Goal: Task Accomplishment & Management: Use online tool/utility

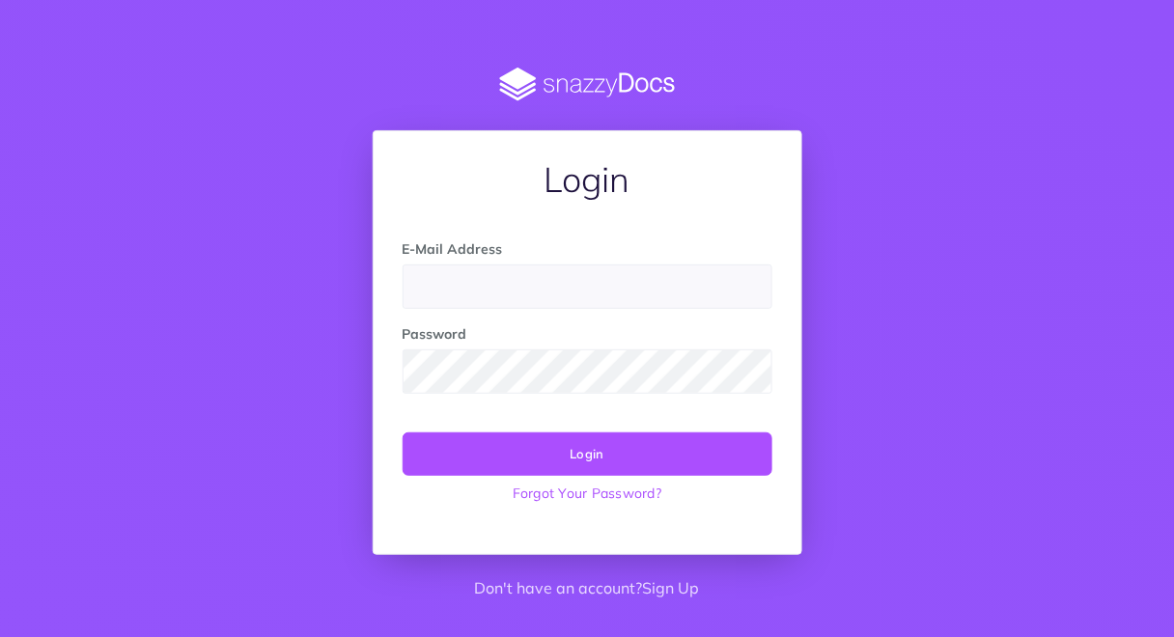
type input "[PERSON_NAME][EMAIL_ADDRESS][PERSON_NAME][DOMAIN_NAME]"
click at [621, 436] on button "Login" at bounding box center [587, 453] width 370 height 42
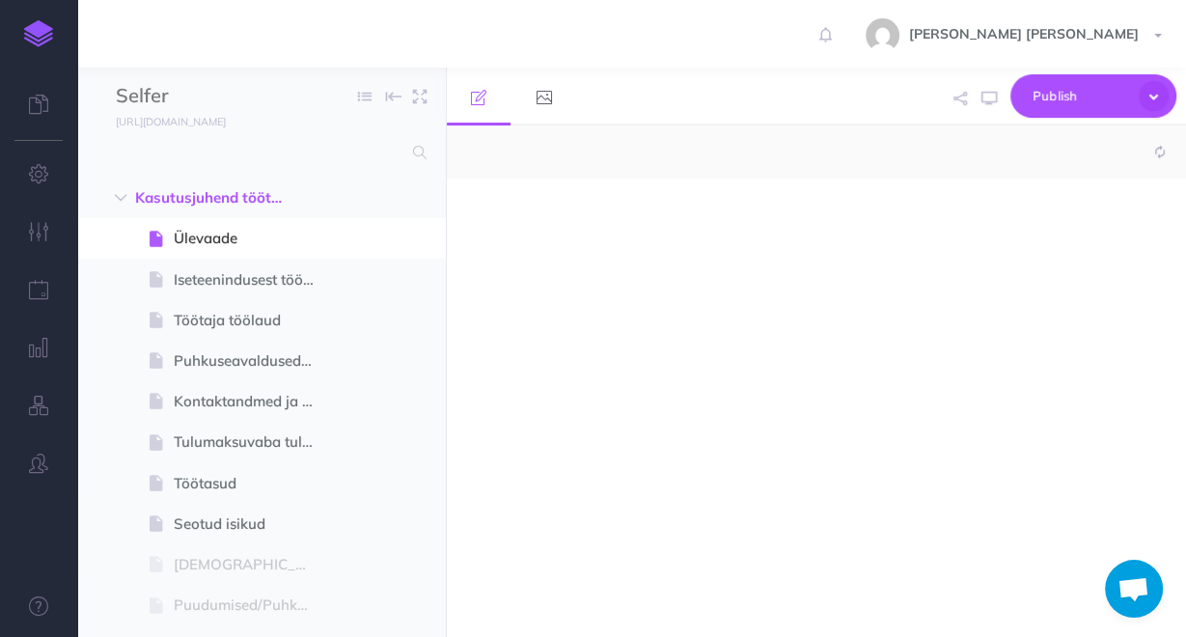
select select "null"
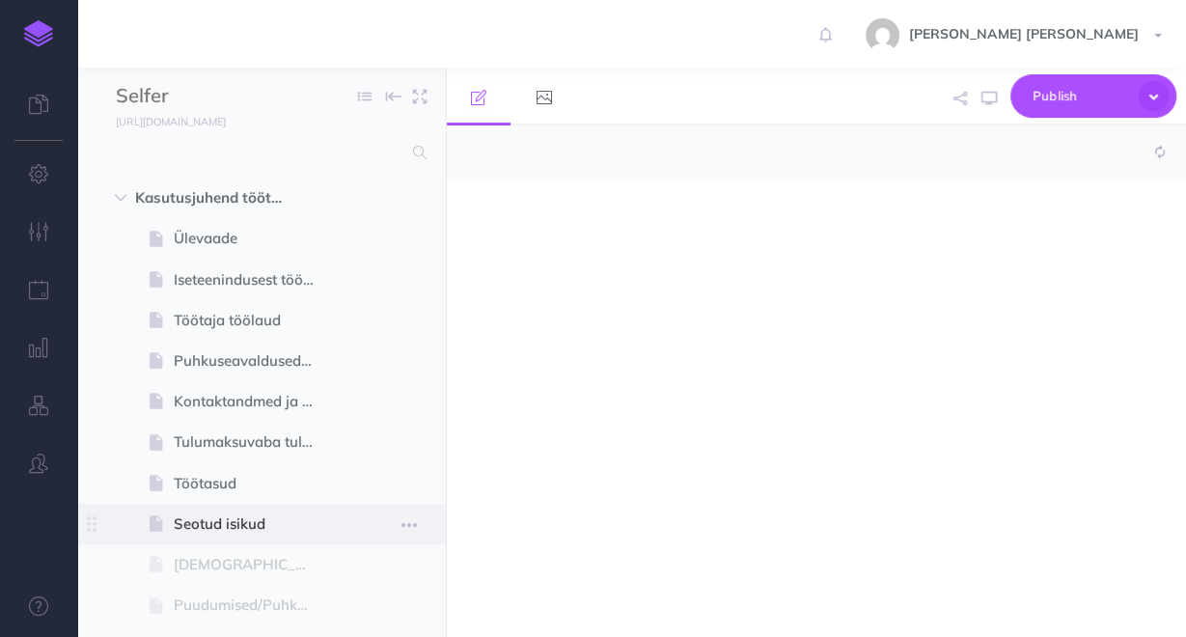
select select "null"
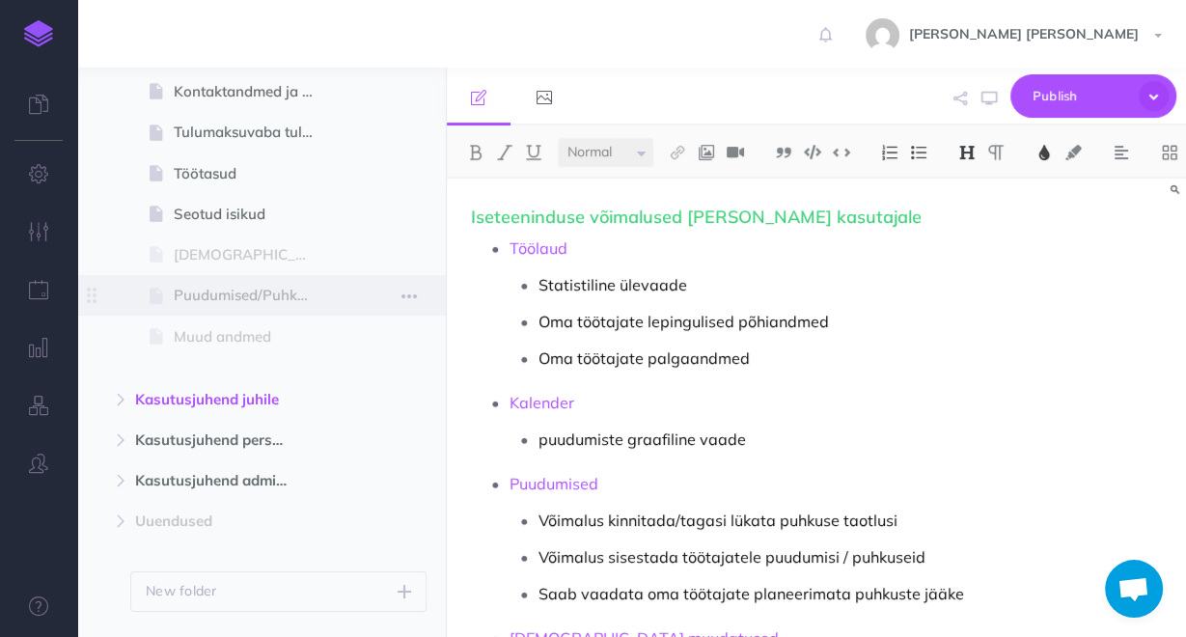
scroll to position [360, 0]
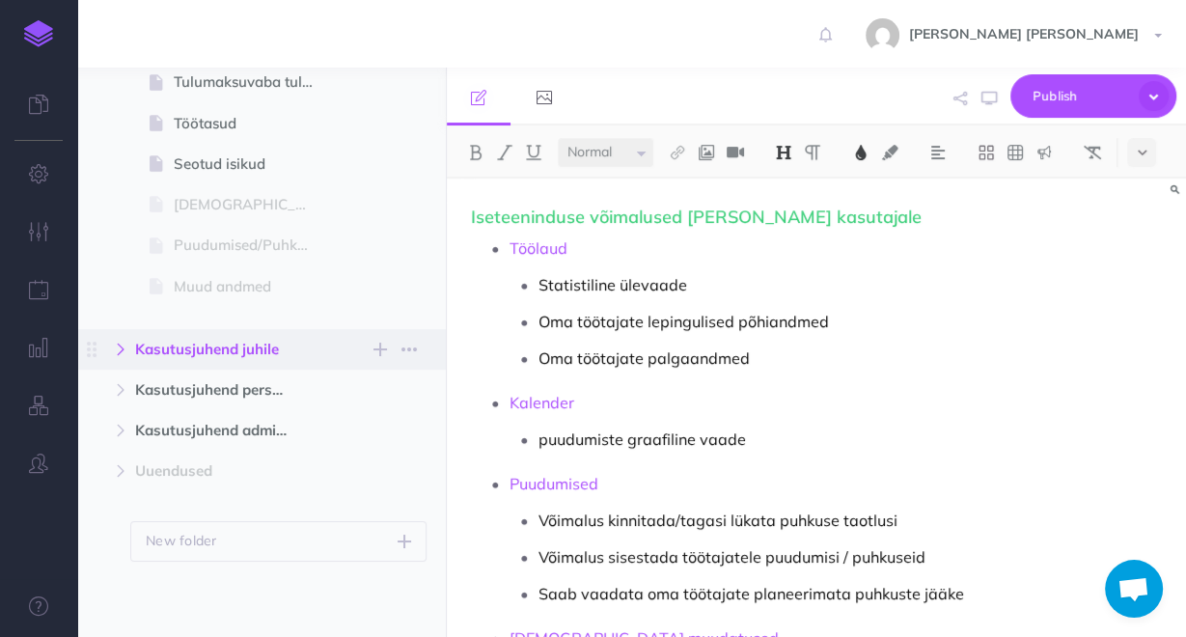
click at [131, 356] on button "button" at bounding box center [120, 349] width 35 height 23
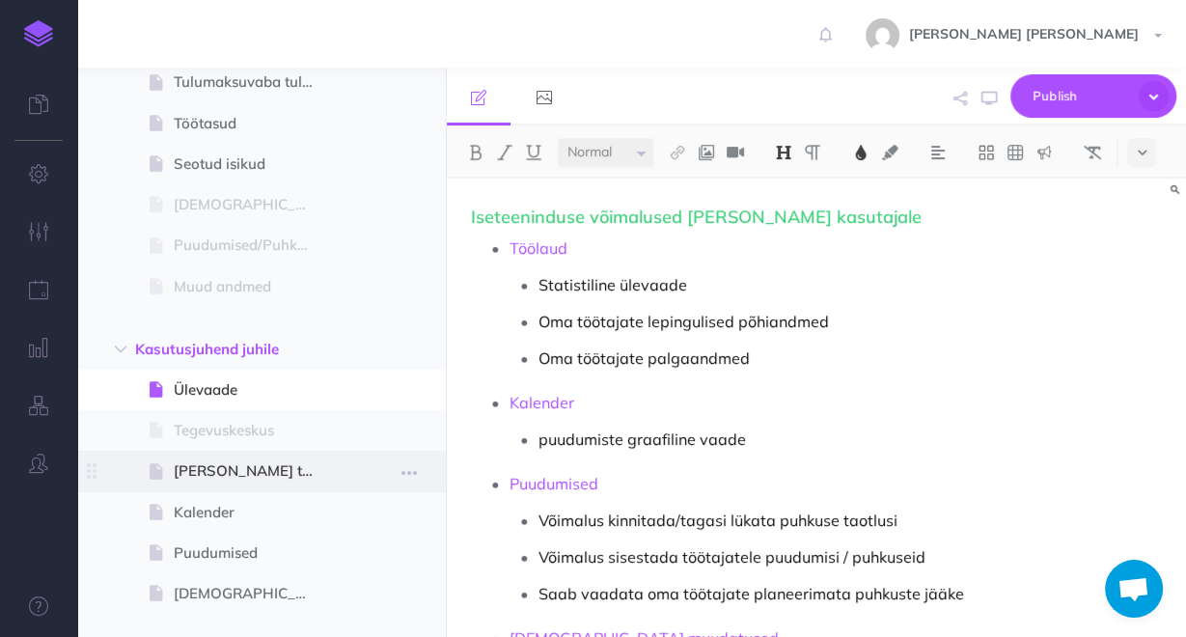
click at [228, 474] on span "[PERSON_NAME] töölaud" at bounding box center [252, 470] width 156 height 23
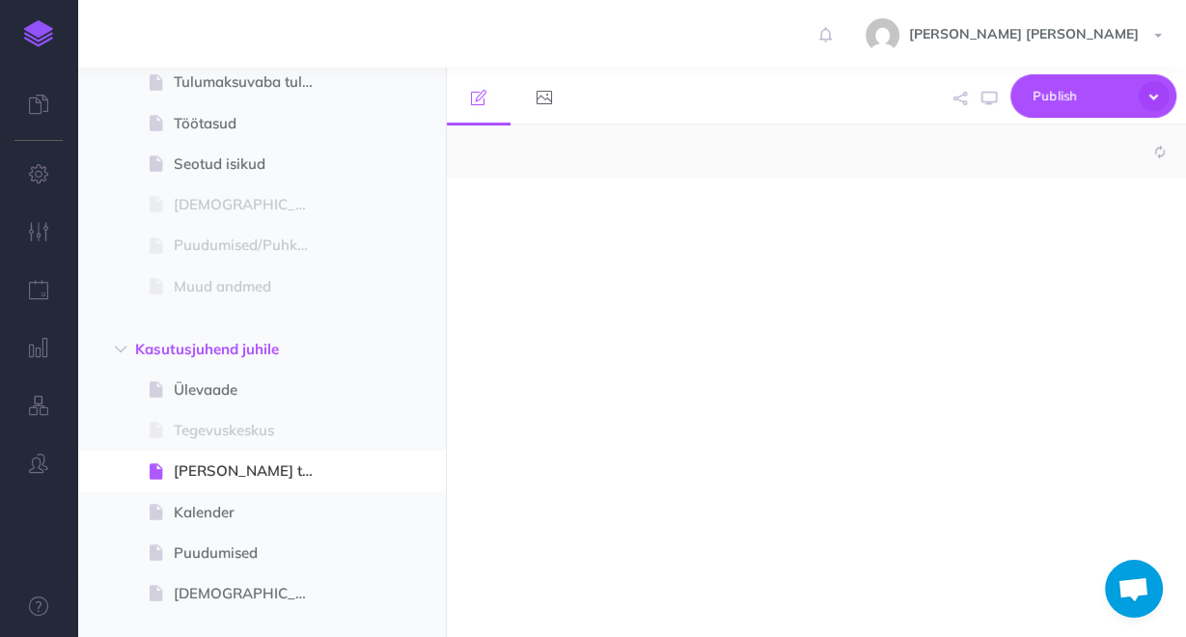
select select "null"
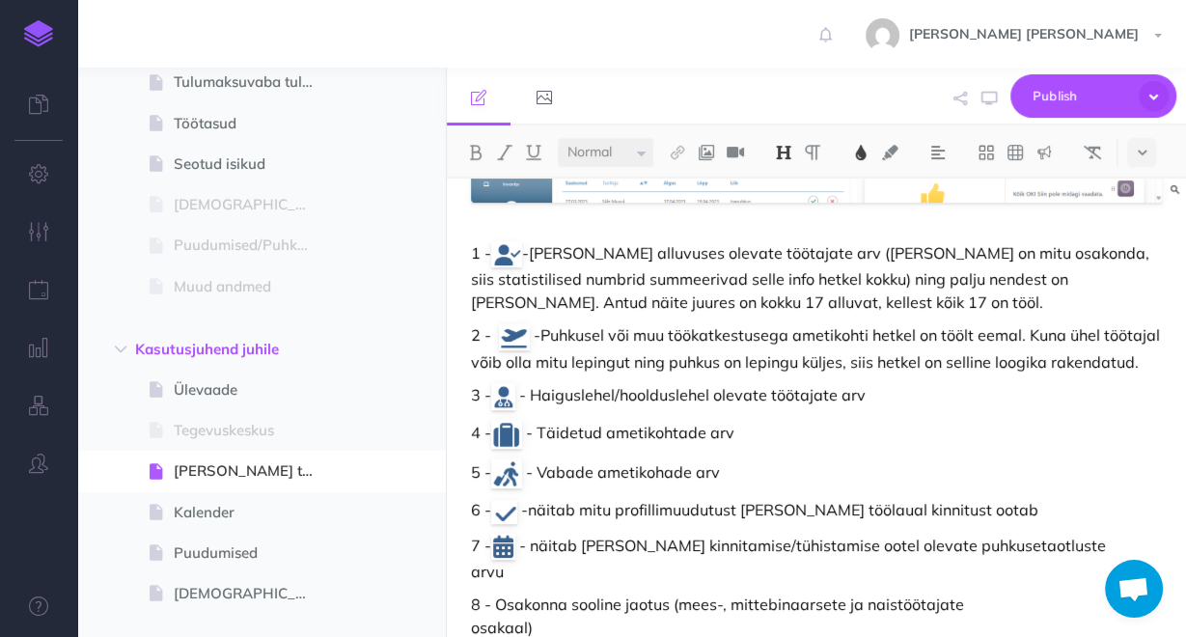
scroll to position [463, 0]
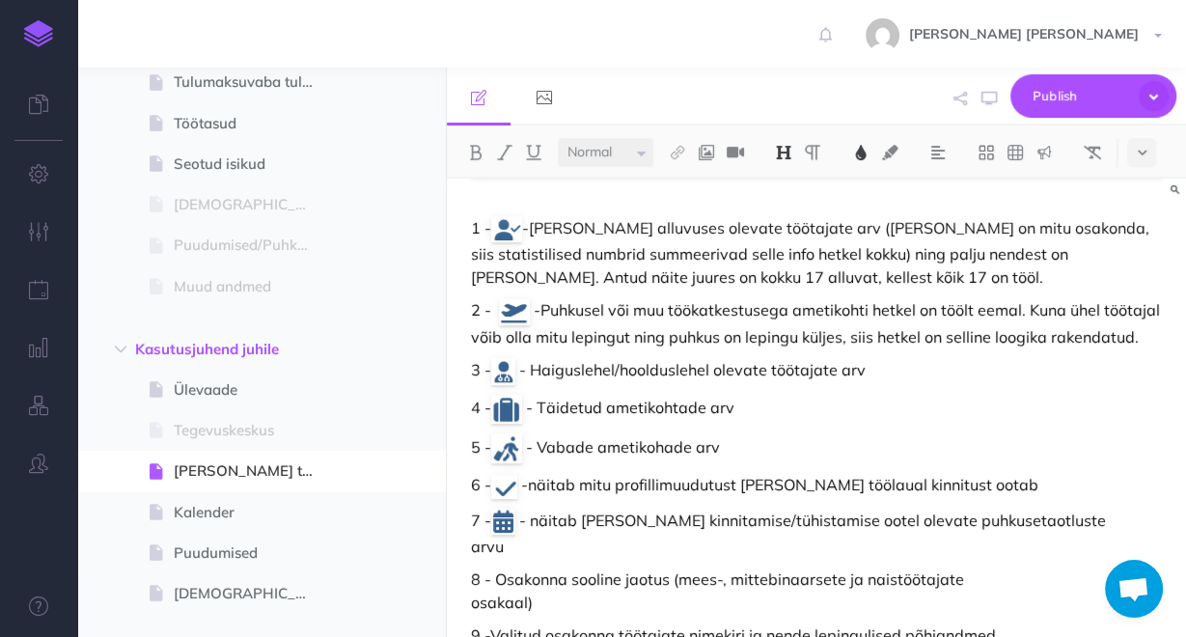
click at [616, 406] on span "- Täidetud ametikohtade arv" at bounding box center [630, 407] width 208 height 19
click at [677, 439] on span "- Vabade ametikohade arv" at bounding box center [623, 446] width 194 height 19
click at [702, 486] on p "6 - - näitab mitu profillimuudutust [PERSON_NAME] töölaual kinnitust ootab" at bounding box center [816, 485] width 691 height 25
click at [744, 490] on p "6 - - näitab mitu profillimuudutust [PERSON_NAME] töölaual kinnitust ootab" at bounding box center [816, 485] width 691 height 25
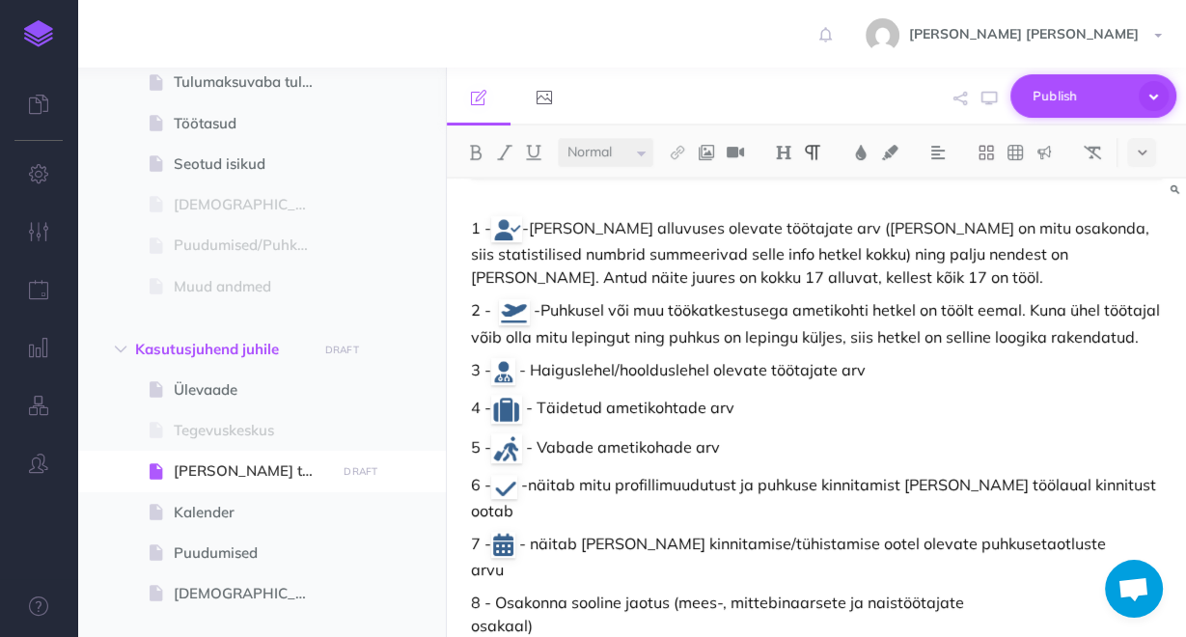
click at [1105, 83] on span "Publish" at bounding box center [1081, 96] width 97 height 30
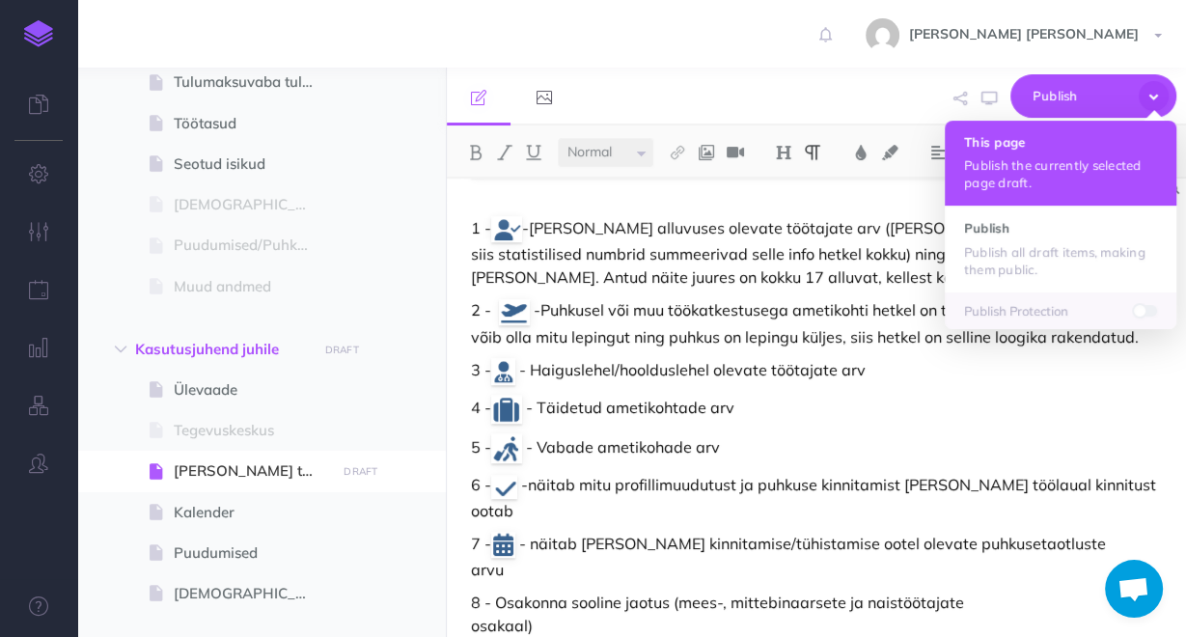
click at [1070, 163] on p "Publish the currently selected page draft." at bounding box center [1060, 173] width 193 height 35
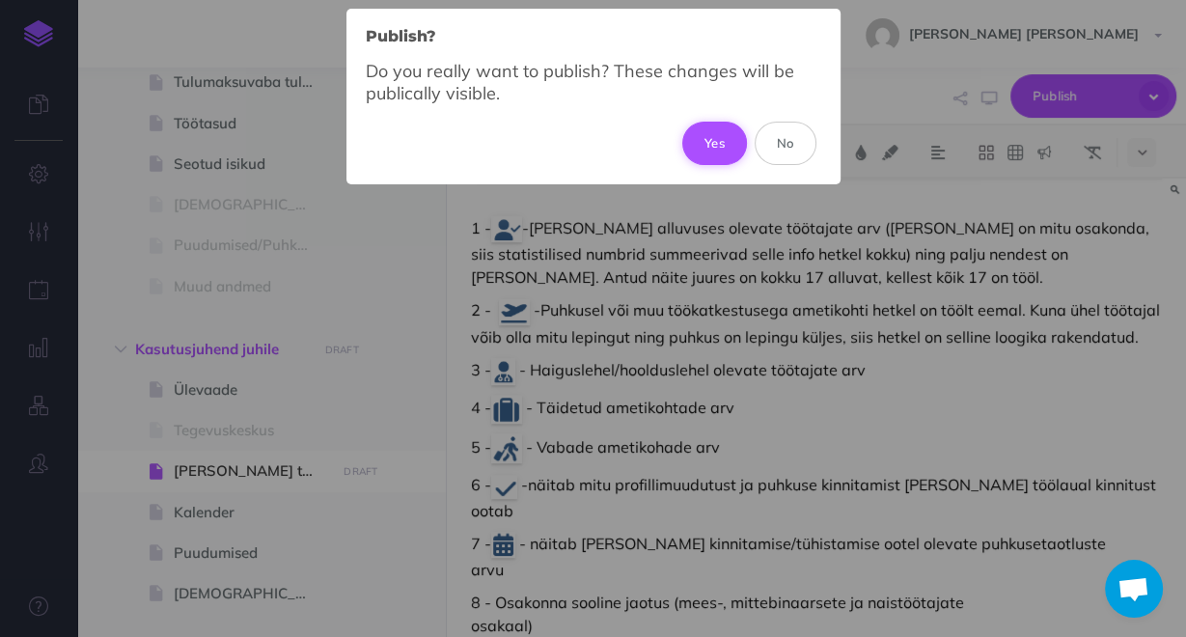
click at [715, 150] on button "Yes" at bounding box center [714, 143] width 65 height 42
